Goal: Information Seeking & Learning: Learn about a topic

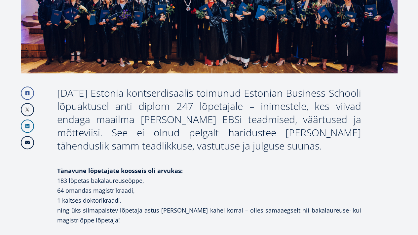
scroll to position [306, 0]
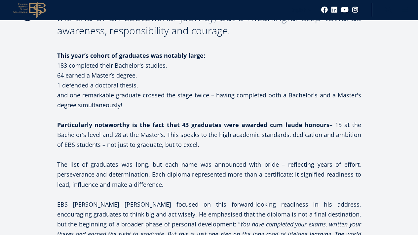
scroll to position [484, 0]
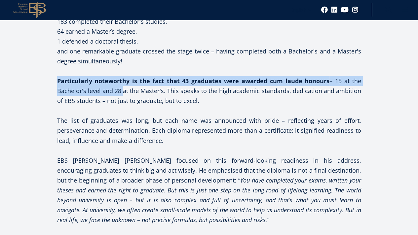
drag, startPoint x: 56, startPoint y: 80, endPoint x: 120, endPoint y: 91, distance: 65.3
click at [120, 91] on p "Particularly noteworthy is the fact that 43 graduates were awarded cum laude ho…" at bounding box center [209, 91] width 304 height 30
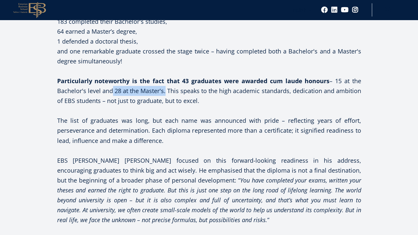
drag, startPoint x: 108, startPoint y: 91, endPoint x: 163, endPoint y: 91, distance: 55.5
click at [163, 91] on p "Particularly noteworthy is the fact that 43 graduates were awarded cum laude ho…" at bounding box center [209, 91] width 304 height 30
click at [165, 91] on p "Particularly noteworthy is the fact that 43 graduates were awarded cum laude ho…" at bounding box center [209, 91] width 304 height 30
drag, startPoint x: 110, startPoint y: 91, endPoint x: 188, endPoint y: 91, distance: 78.2
click at [188, 91] on p "Particularly noteworthy is the fact that 43 graduates were awarded cum laude ho…" at bounding box center [209, 91] width 304 height 30
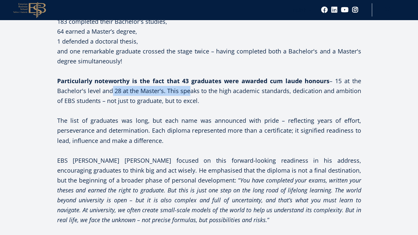
click at [188, 91] on p "Particularly noteworthy is the fact that 43 graduates were awarded cum laude ho…" at bounding box center [209, 91] width 304 height 30
drag, startPoint x: 199, startPoint y: 96, endPoint x: 193, endPoint y: 79, distance: 18.4
click at [193, 79] on p "Particularly noteworthy is the fact that 43 graduates were awarded cum laude ho…" at bounding box center [209, 91] width 304 height 30
click at [193, 79] on strong "Particularly noteworthy is the fact that 43 graduates were awarded cum laude ho…" at bounding box center [193, 81] width 272 height 8
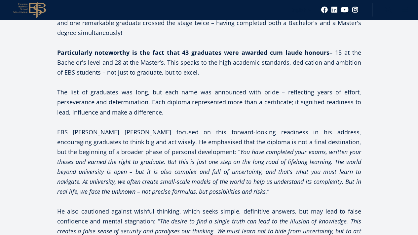
scroll to position [528, 0]
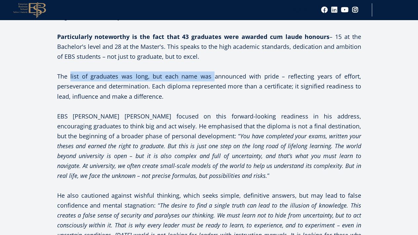
drag, startPoint x: 70, startPoint y: 76, endPoint x: 213, endPoint y: 77, distance: 142.6
click at [213, 77] on p "The list of graduates was long, but each name was announced with pride – reflec…" at bounding box center [209, 86] width 304 height 30
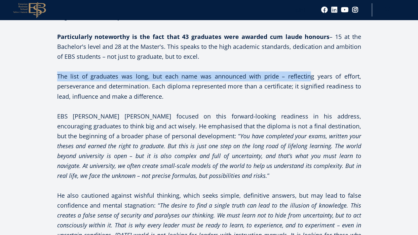
drag, startPoint x: 57, startPoint y: 78, endPoint x: 311, endPoint y: 78, distance: 253.2
click at [311, 78] on p "The list of graduates was long, but each name was announced with pride – reflec…" at bounding box center [209, 86] width 304 height 30
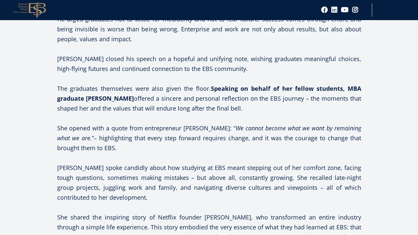
scroll to position [1100, 0]
